Goal: Transaction & Acquisition: Subscribe to service/newsletter

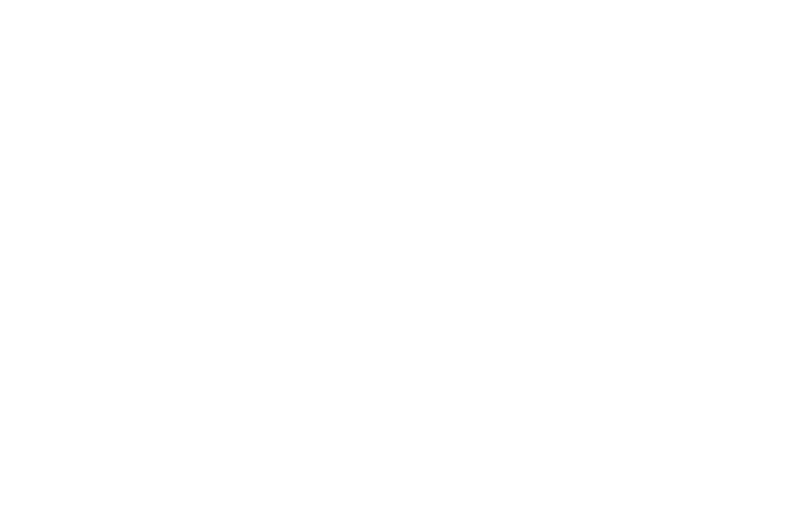
select select "*"
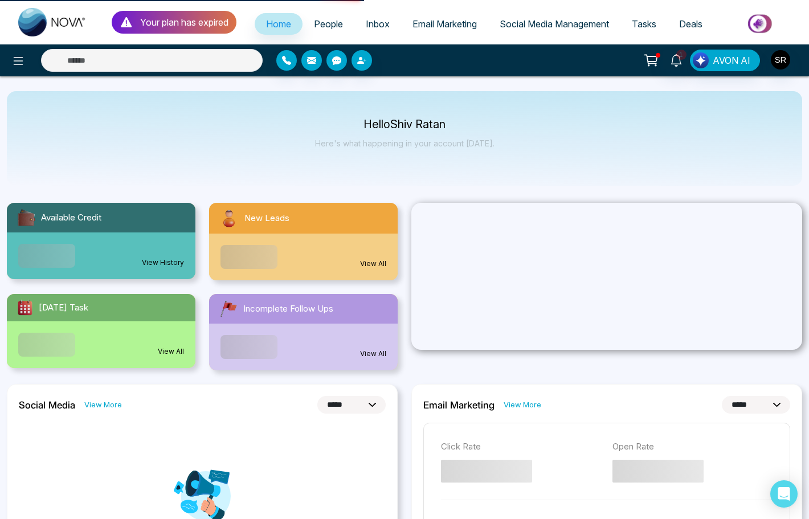
select select
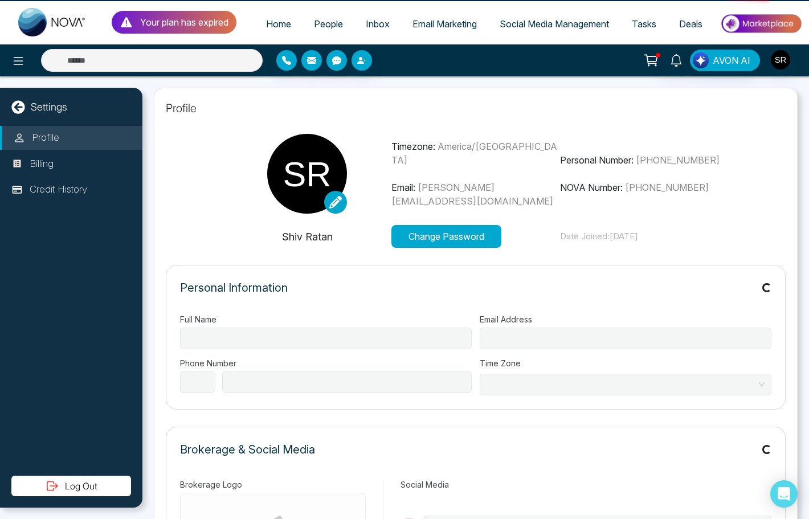
type input "**********"
select select "***"
type input "**********"
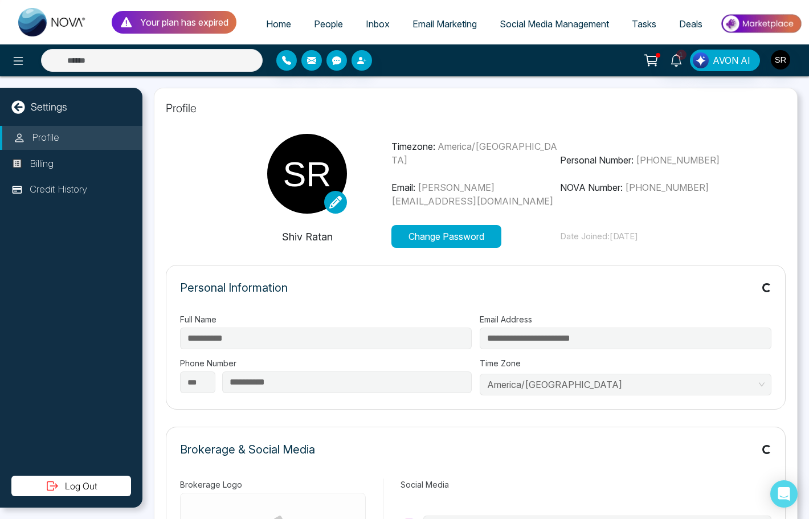
type input "*********"
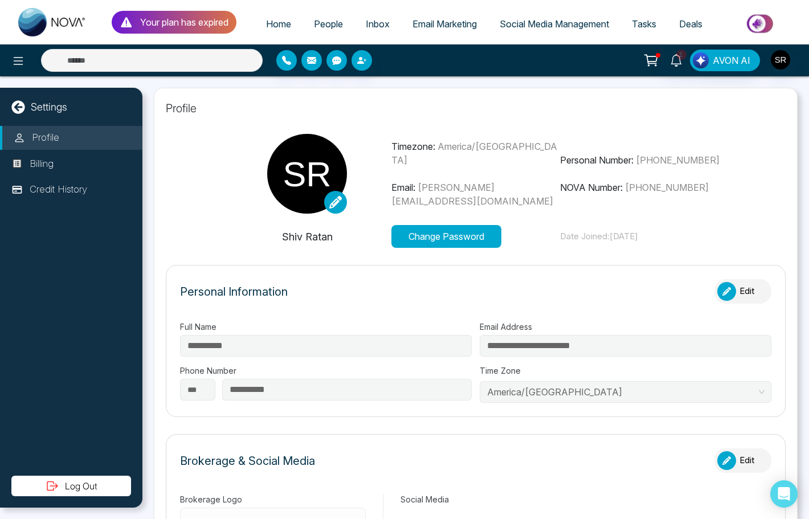
click at [494, 274] on form "**********" at bounding box center [475, 341] width 619 height 152
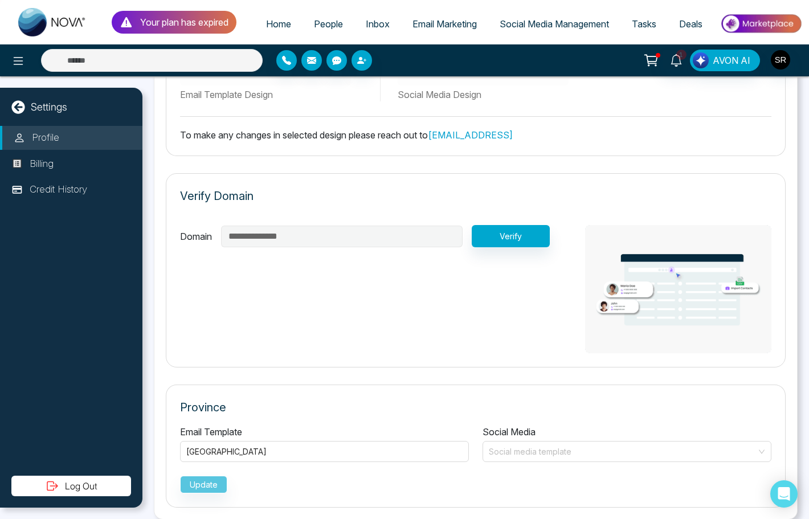
scroll to position [720, 0]
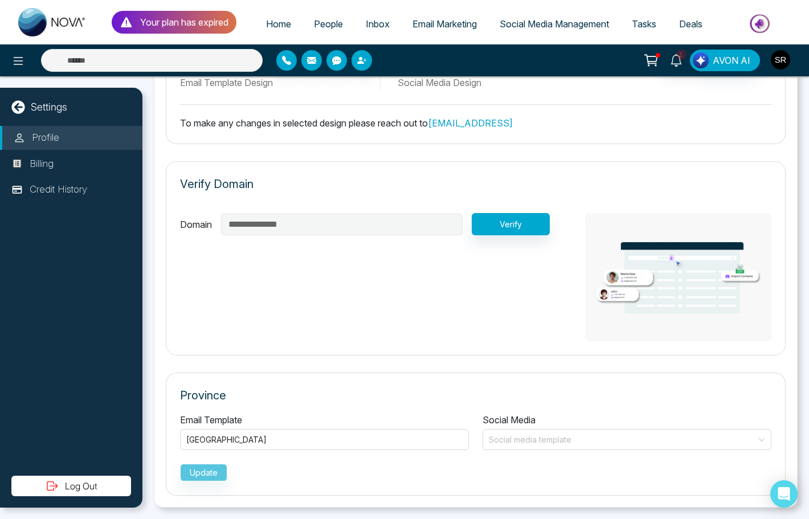
click at [780, 57] on img "button" at bounding box center [779, 59] width 19 height 19
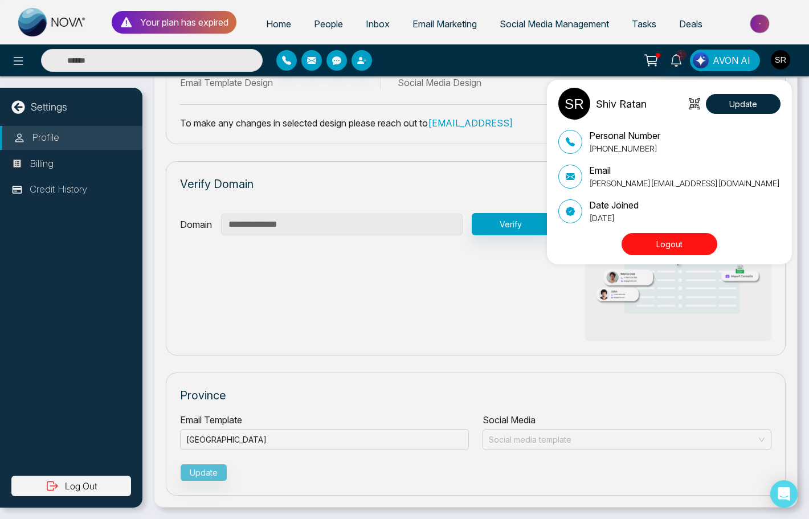
click at [466, 183] on div "Shiv Ratan Update Personal Number [PHONE_NUMBER] Email [PERSON_NAME][EMAIL_ADDR…" at bounding box center [404, 259] width 809 height 519
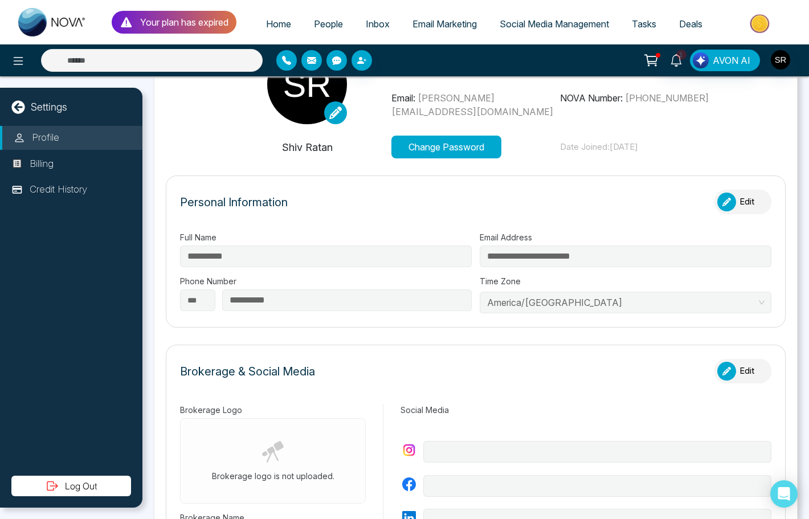
scroll to position [0, 0]
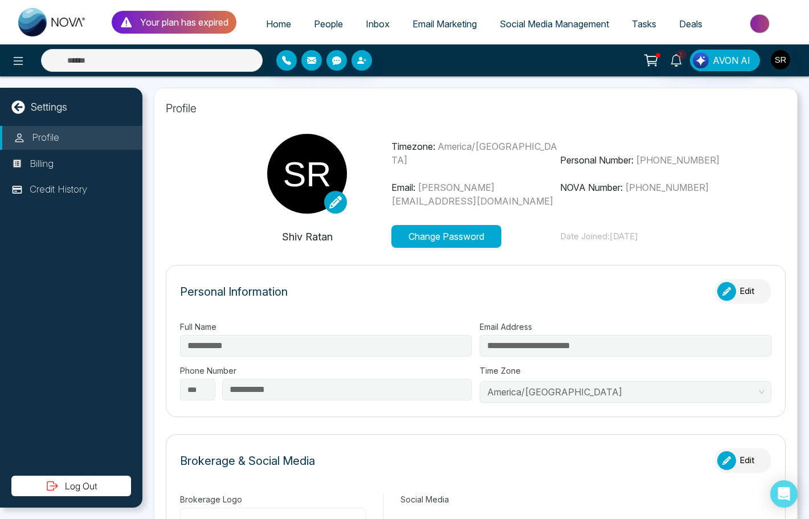
click at [68, 109] on div "Settings" at bounding box center [71, 106] width 142 height 15
click at [54, 160] on p "Billing" at bounding box center [42, 164] width 24 height 15
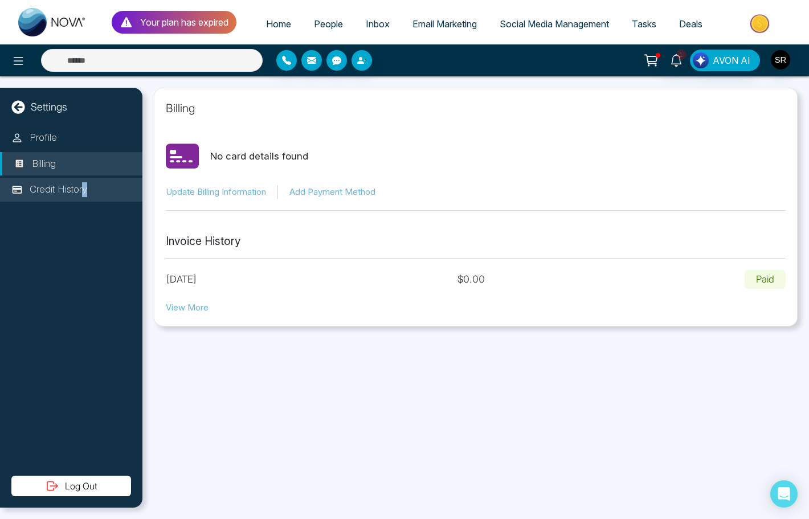
click at [87, 186] on p "Credit History" at bounding box center [59, 189] width 58 height 15
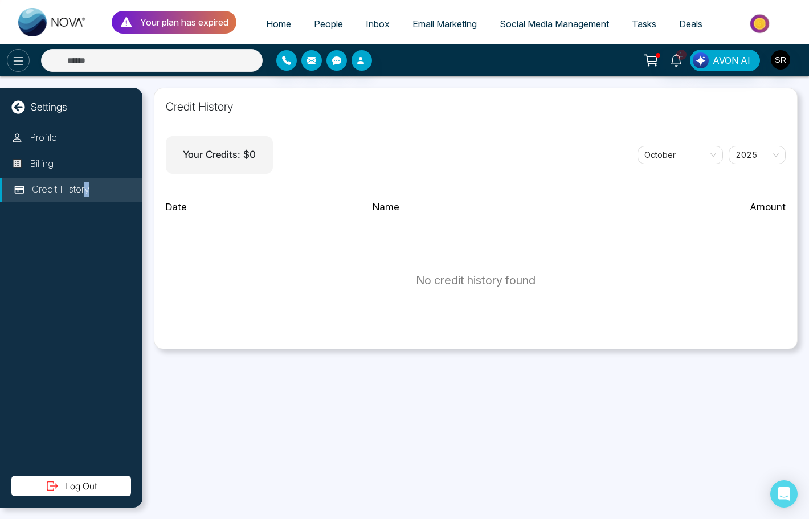
click at [27, 60] on button at bounding box center [18, 60] width 23 height 23
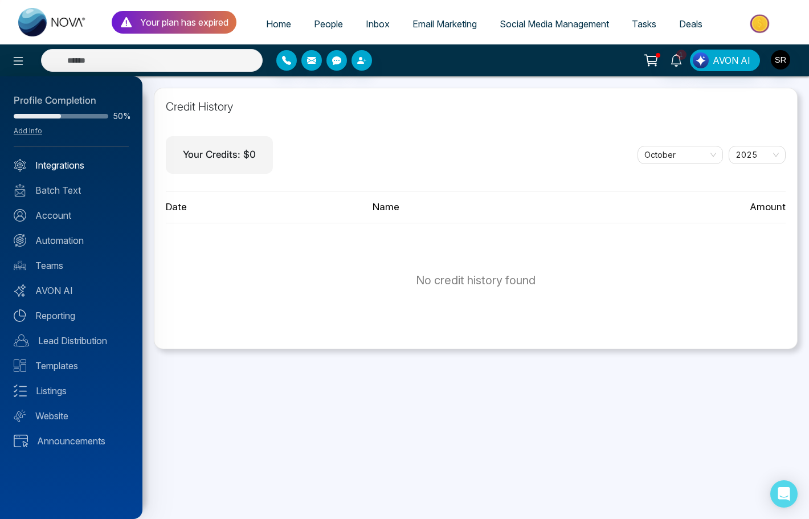
click at [81, 164] on link "Integrations" at bounding box center [71, 165] width 115 height 14
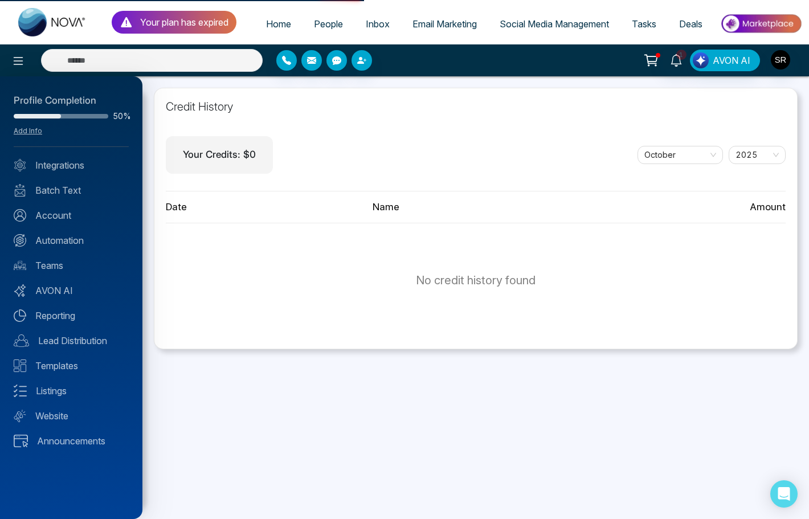
select select "***"
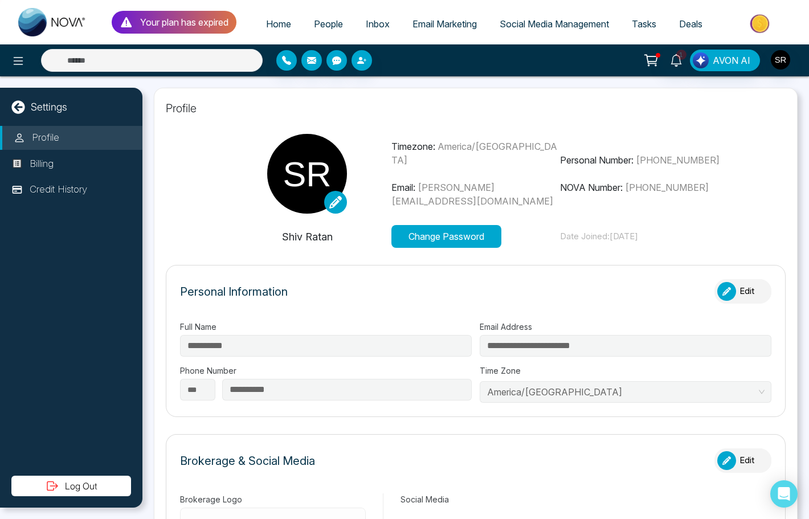
type input "*********"
click at [17, 60] on icon at bounding box center [18, 61] width 14 height 14
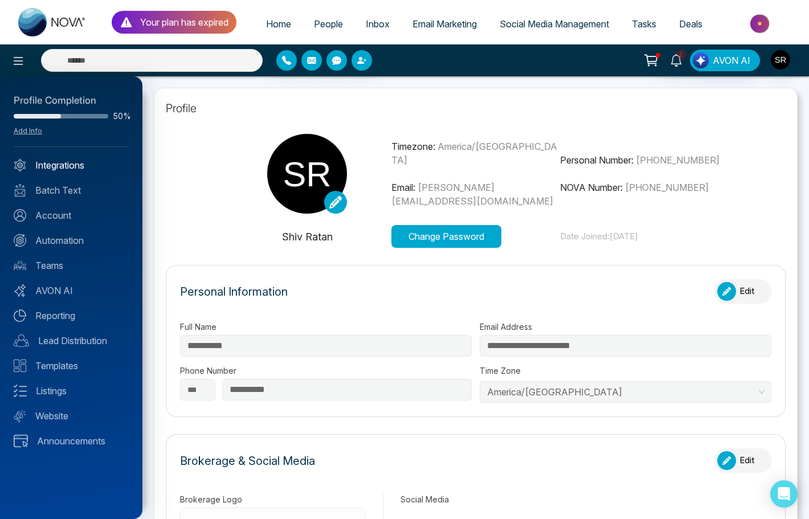
click at [47, 166] on link "Integrations" at bounding box center [71, 165] width 115 height 14
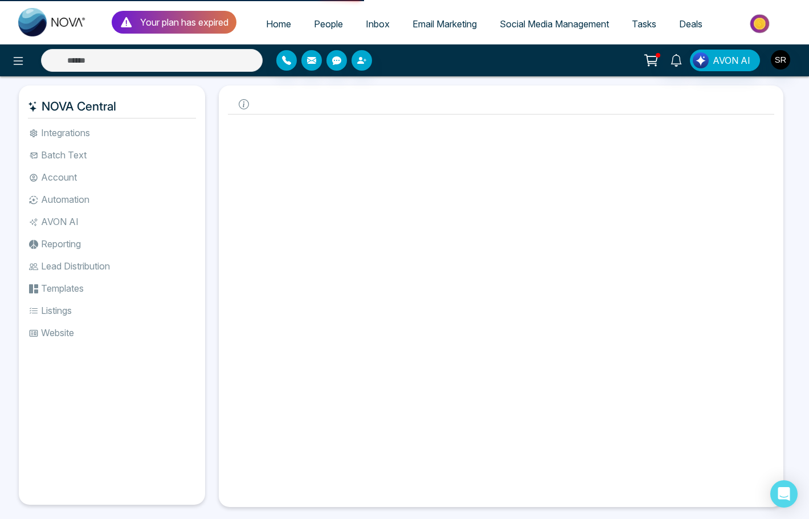
select select "***"
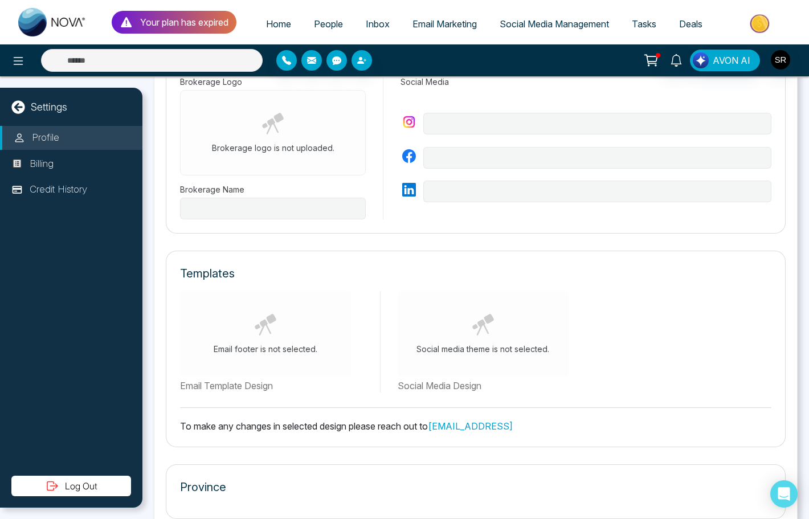
scroll to position [441, 0]
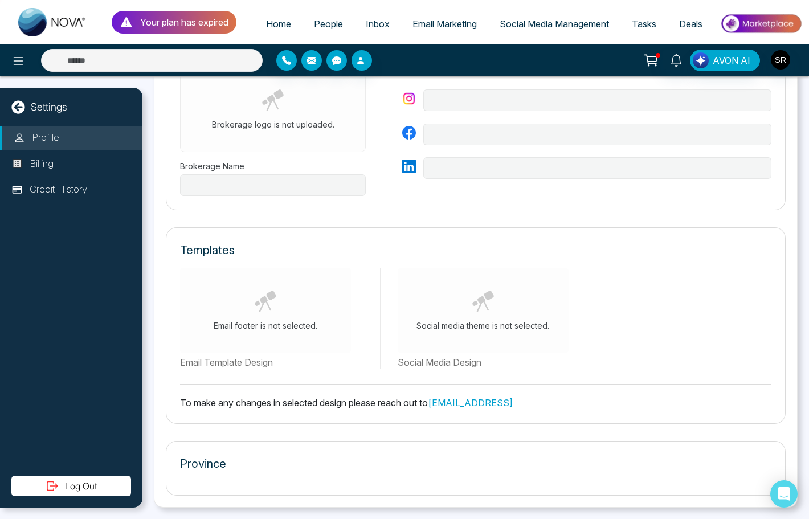
type input "*********"
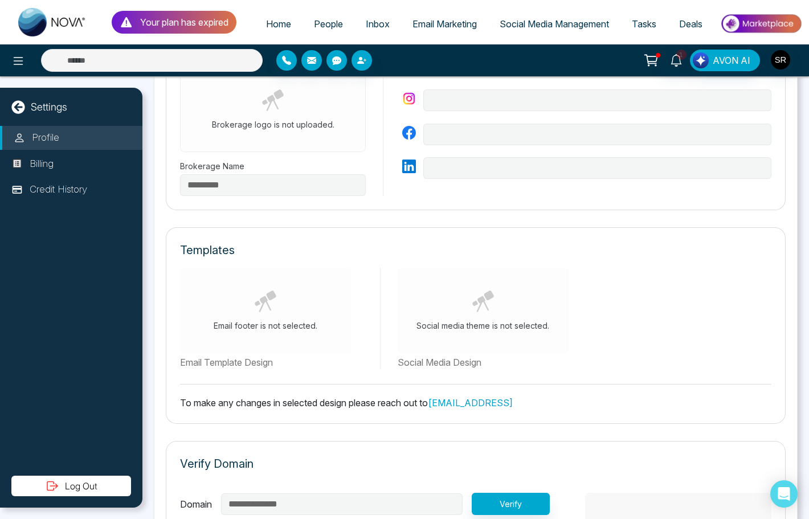
click at [647, 18] on span "Tasks" at bounding box center [643, 23] width 24 height 11
click at [646, 22] on span "Tasks" at bounding box center [643, 23] width 24 height 11
click at [646, 30] on link "Tasks" at bounding box center [643, 24] width 47 height 22
click at [643, 30] on link "Tasks" at bounding box center [643, 24] width 47 height 22
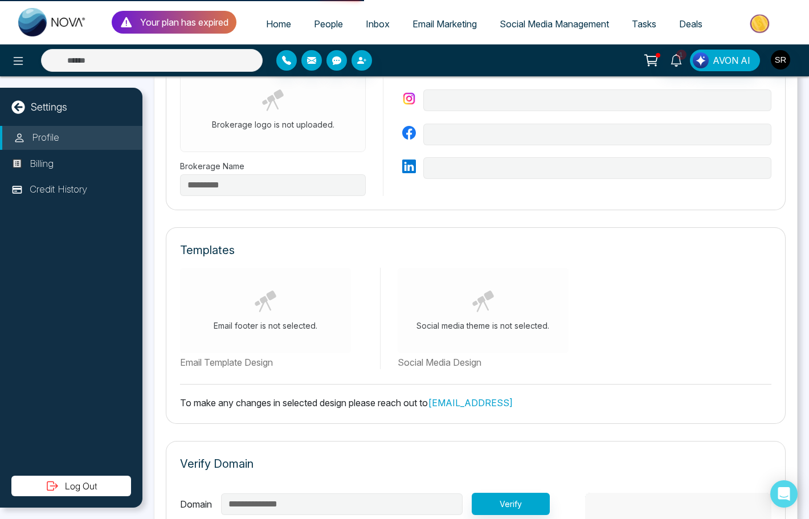
click at [643, 30] on link "Tasks" at bounding box center [643, 24] width 47 height 22
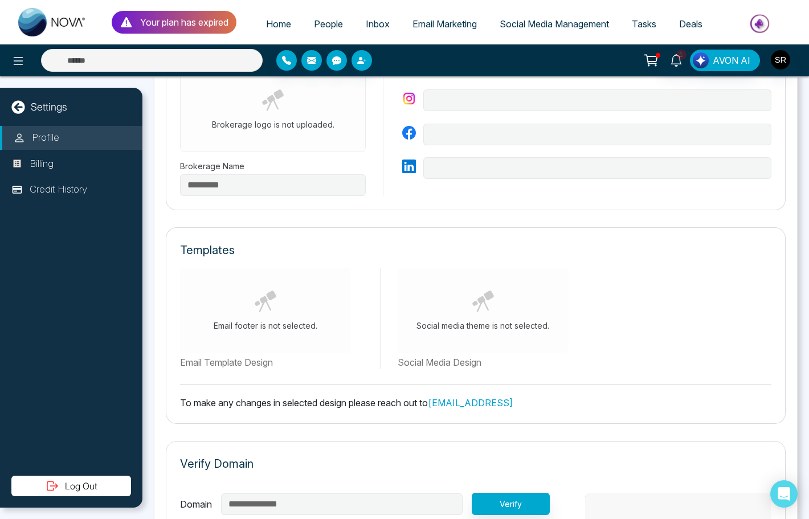
click at [643, 30] on link "Tasks" at bounding box center [643, 24] width 47 height 22
drag, startPoint x: 228, startPoint y: 24, endPoint x: 243, endPoint y: 23, distance: 15.4
click at [228, 24] on p "Your plan has expired" at bounding box center [184, 22] width 88 height 14
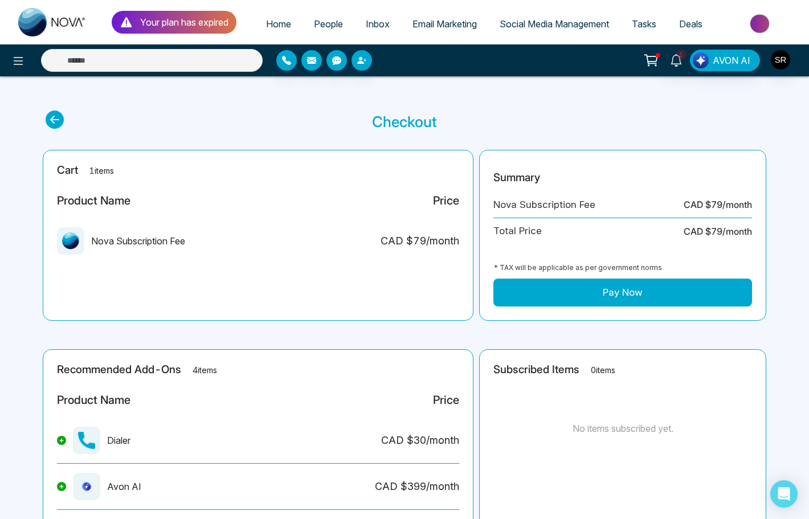
click at [646, 22] on span "Tasks" at bounding box center [643, 23] width 24 height 11
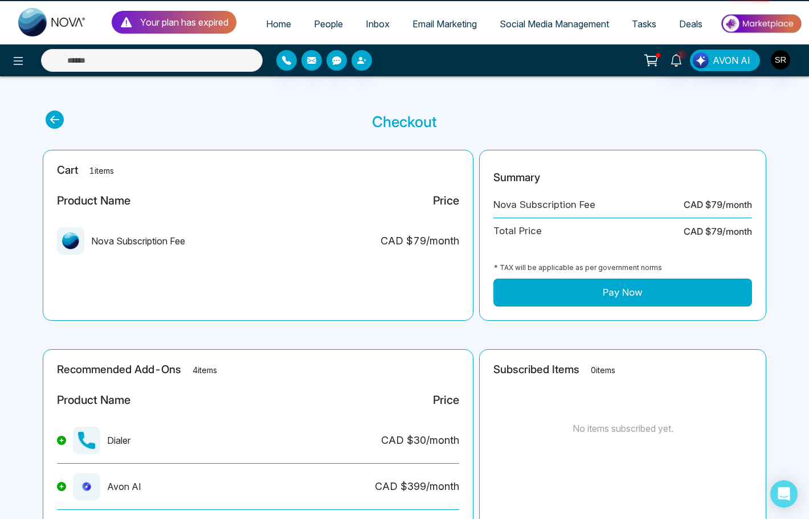
click at [646, 22] on span "Tasks" at bounding box center [643, 23] width 24 height 11
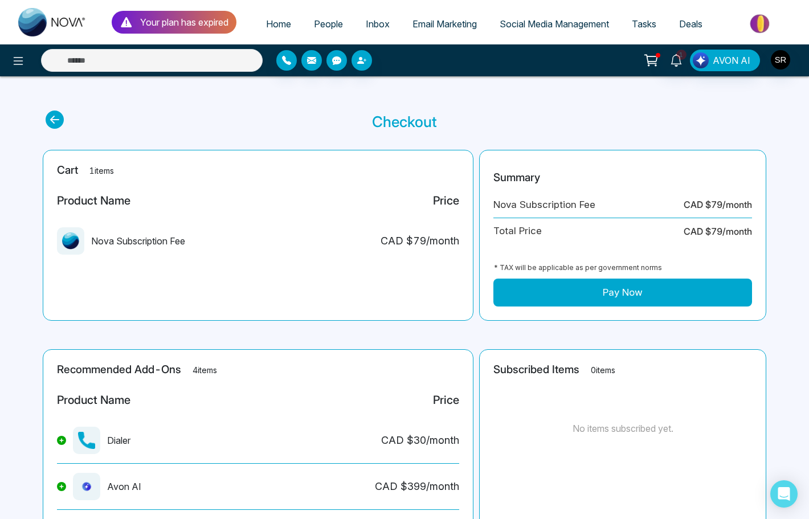
click at [646, 22] on span "Tasks" at bounding box center [643, 23] width 24 height 11
click at [563, 24] on span "Social Media Management" at bounding box center [553, 23] width 109 height 11
click at [430, 30] on link "Email Marketing" at bounding box center [444, 24] width 87 height 22
click at [658, 24] on link "Tasks" at bounding box center [643, 24] width 47 height 22
click at [668, 59] on link "1" at bounding box center [675, 60] width 27 height 20
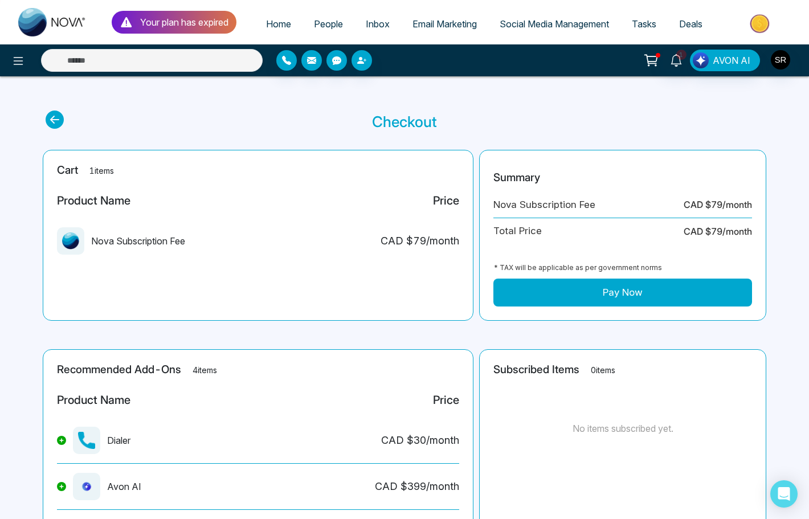
click at [646, 18] on span "Tasks" at bounding box center [643, 23] width 24 height 11
click at [640, 24] on span "Tasks" at bounding box center [643, 23] width 24 height 11
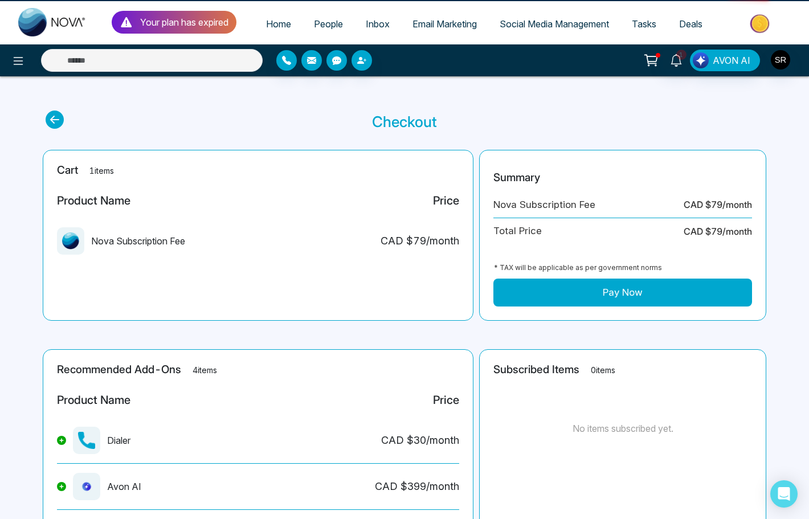
click at [640, 24] on span "Tasks" at bounding box center [643, 23] width 24 height 11
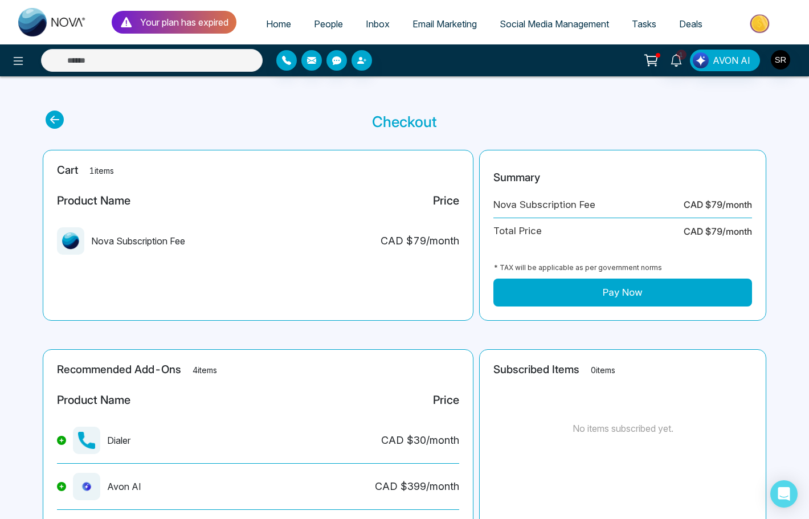
click at [640, 24] on span "Tasks" at bounding box center [643, 23] width 24 height 11
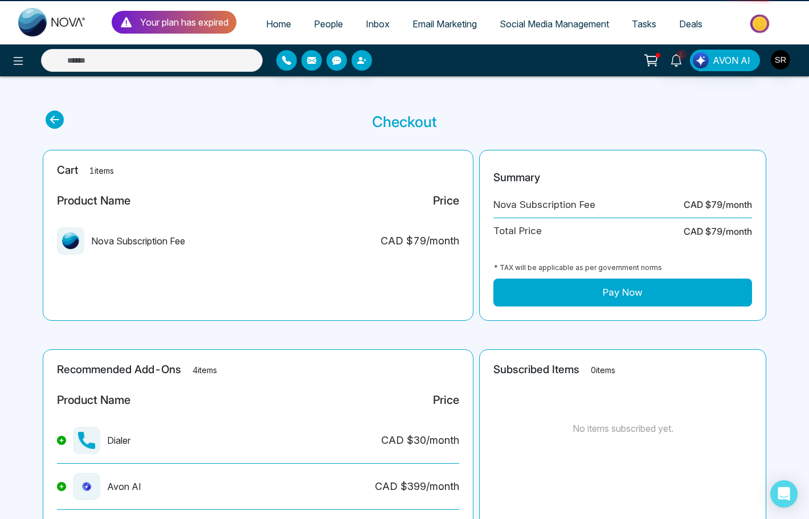
click at [640, 24] on span "Tasks" at bounding box center [643, 23] width 24 height 11
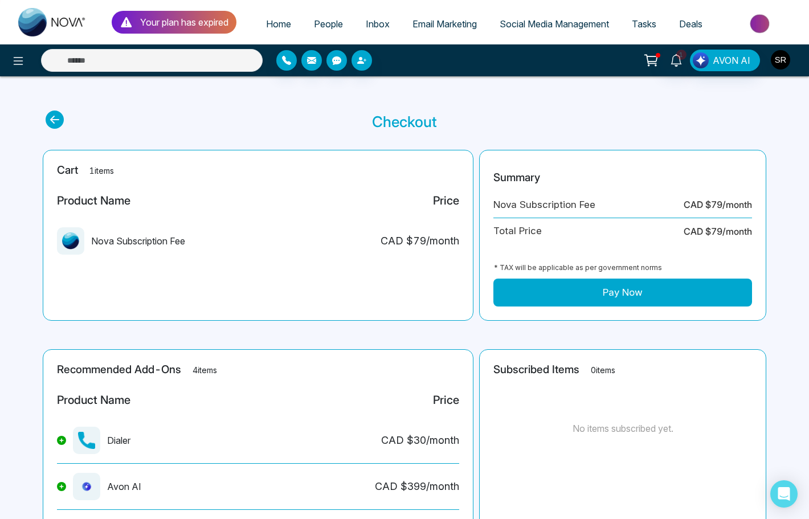
click at [786, 65] on img "button" at bounding box center [779, 59] width 19 height 19
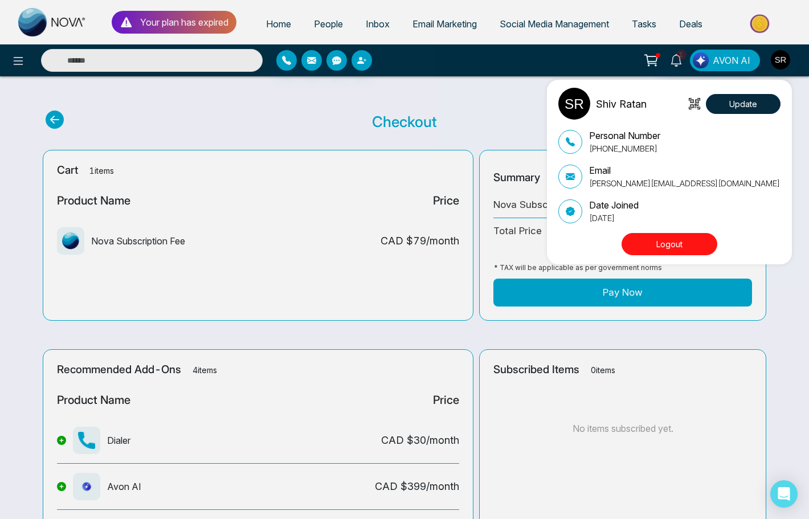
click at [487, 88] on div "Shiv Ratan Update Personal Number [PHONE_NUMBER] Email [PERSON_NAME][EMAIL_ADDR…" at bounding box center [404, 259] width 809 height 519
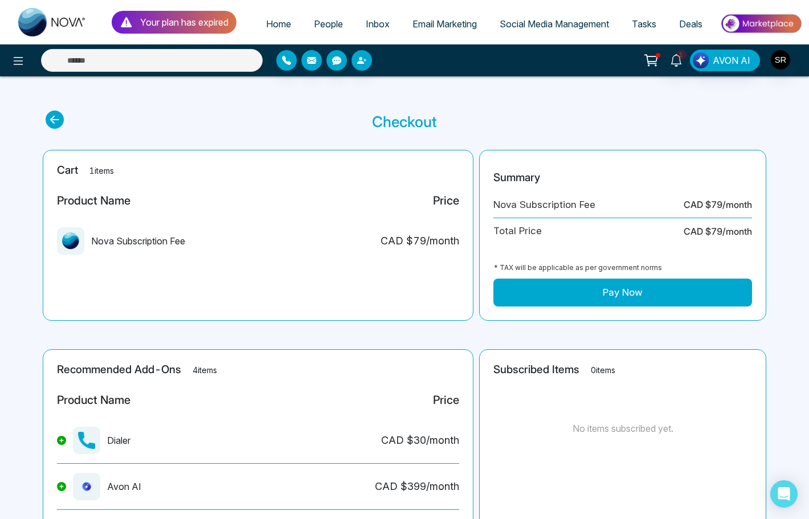
click at [648, 28] on span "Tasks" at bounding box center [643, 23] width 24 height 11
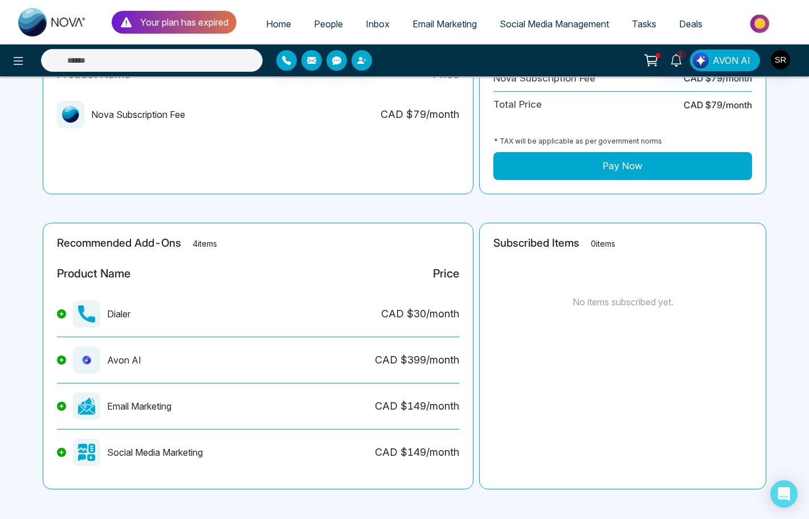
scroll to position [131, 0]
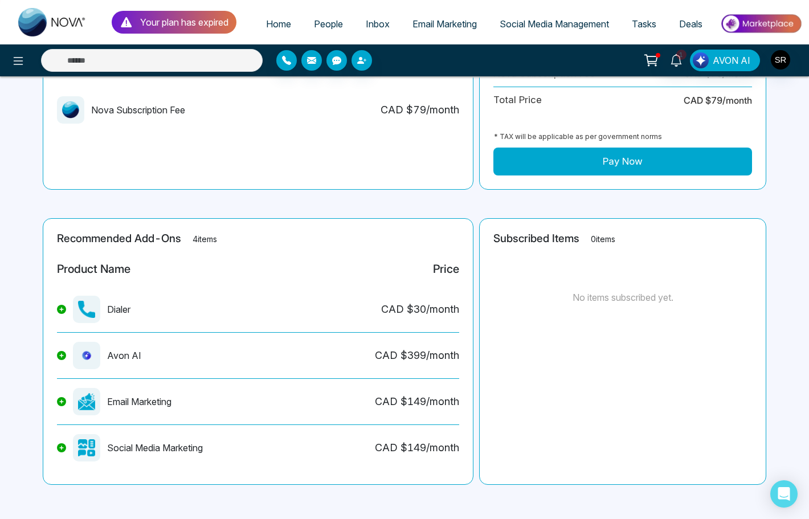
click at [407, 215] on main "Checkout Cart 1 items Product Name Price Nova Subscription Fee CAD $ 79 /month …" at bounding box center [404, 231] width 809 height 573
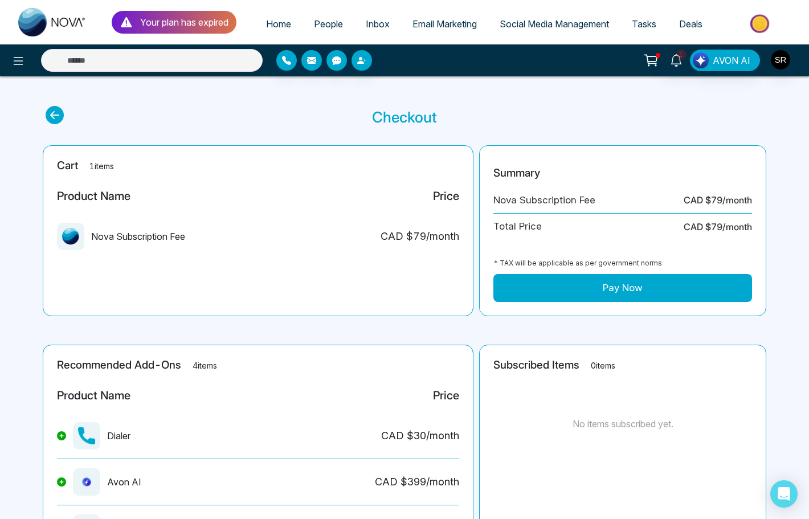
scroll to position [0, 0]
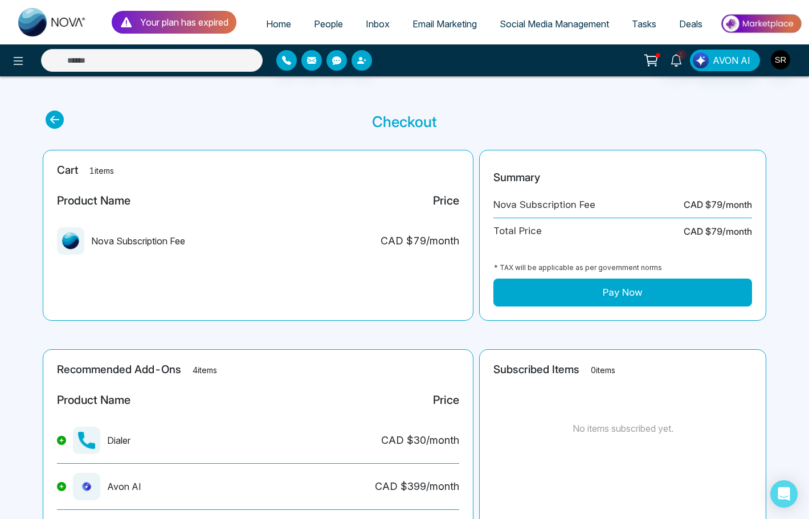
click at [438, 84] on main "Checkout Cart 1 items Product Name Price Nova Subscription Fee CAD $ 79 /month …" at bounding box center [404, 362] width 809 height 573
